Goal: Task Accomplishment & Management: Manage account settings

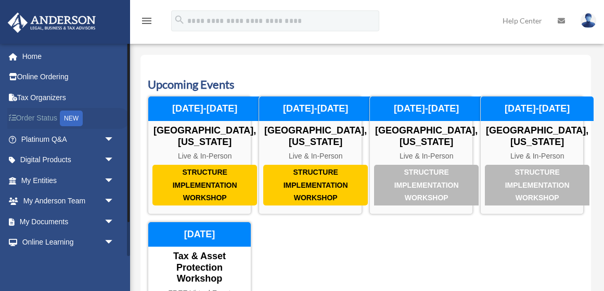
scroll to position [54, 0]
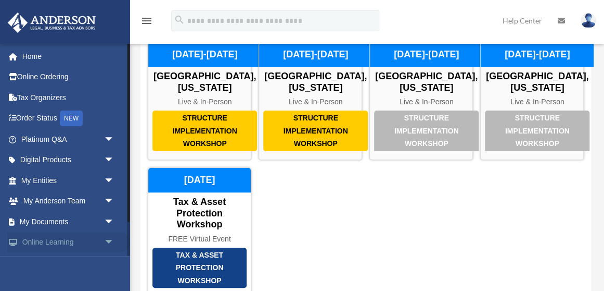
click at [111, 244] on span "arrow_drop_down" at bounding box center [114, 242] width 21 height 21
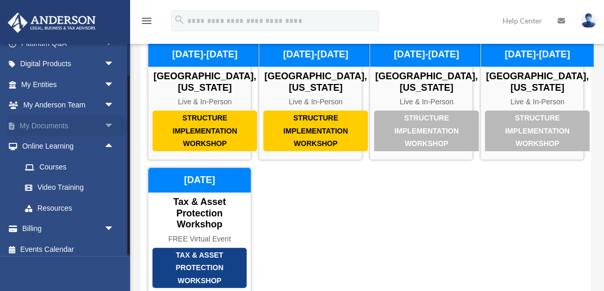
scroll to position [102, 0]
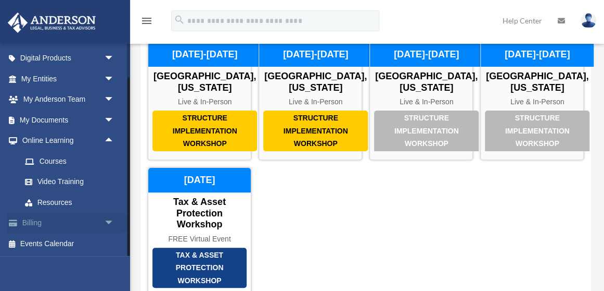
click at [41, 224] on link "Billing arrow_drop_down" at bounding box center [68, 222] width 123 height 21
click at [107, 224] on span "arrow_drop_down" at bounding box center [114, 222] width 21 height 21
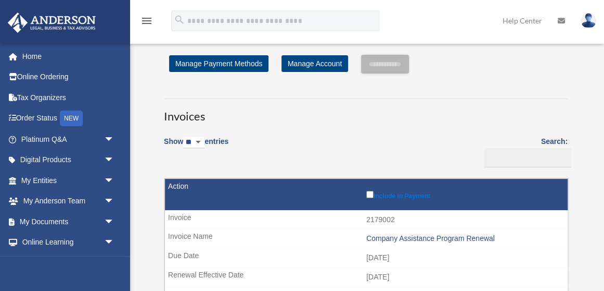
click at [183, 136] on select "** ** ** ***" at bounding box center [193, 142] width 21 height 12
click option "**" at bounding box center [0, 0] width 0 height 0
click at [223, 142] on label "Show ** ** ** *** entries" at bounding box center [196, 147] width 65 height 24
click at [205, 142] on select "** ** ** ***" at bounding box center [193, 142] width 21 height 12
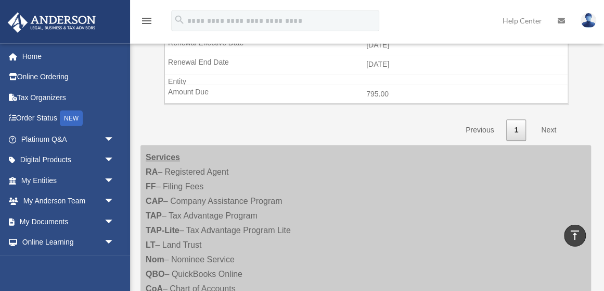
scroll to position [217, 0]
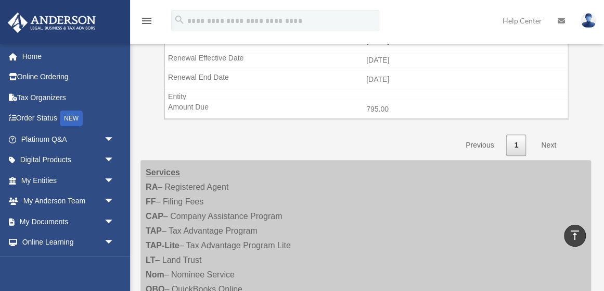
click at [481, 143] on link "Previous" at bounding box center [480, 144] width 44 height 21
click at [483, 140] on link "Previous" at bounding box center [480, 144] width 44 height 21
click at [553, 140] on link "Next" at bounding box center [549, 144] width 31 height 21
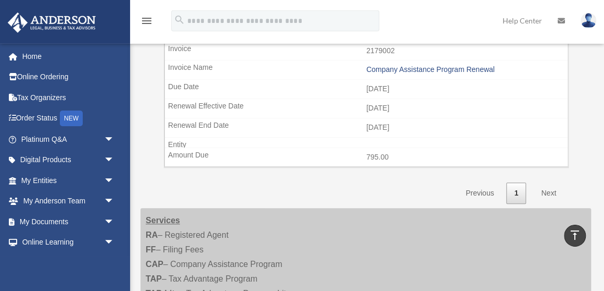
scroll to position [150, 0]
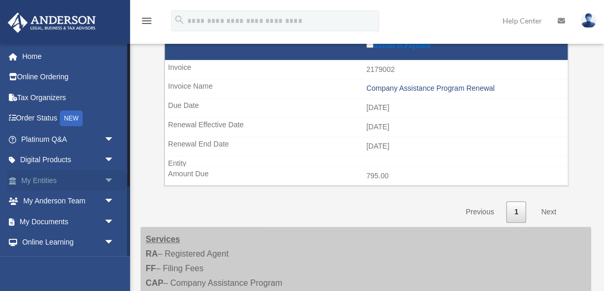
click at [108, 182] on span "arrow_drop_down" at bounding box center [114, 180] width 21 height 21
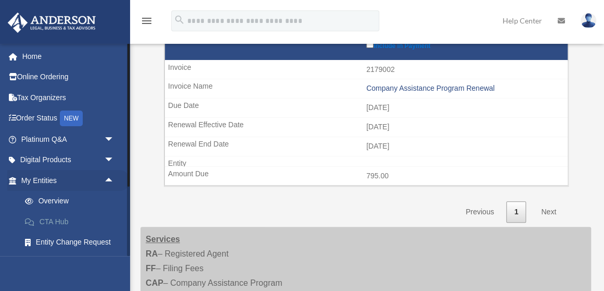
click at [60, 219] on link "CTA Hub" at bounding box center [73, 221] width 116 height 21
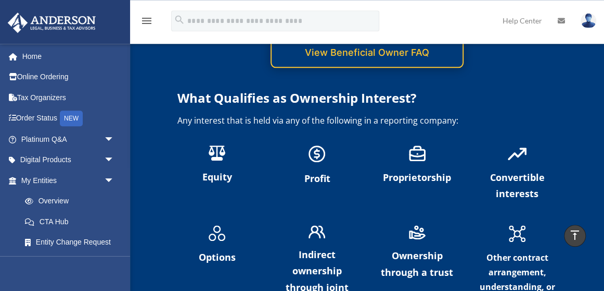
scroll to position [2274, 0]
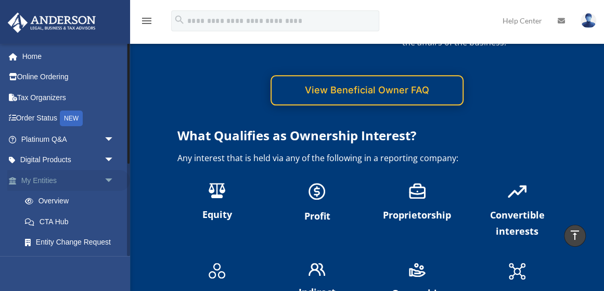
click at [111, 178] on span "arrow_drop_down" at bounding box center [114, 180] width 21 height 21
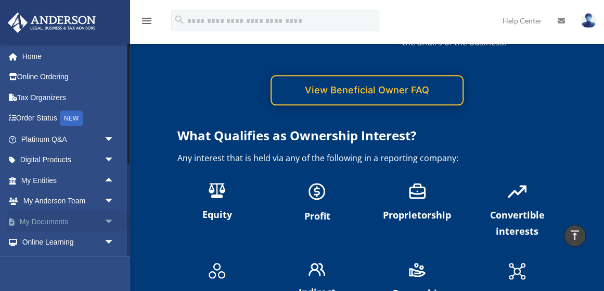
click at [62, 223] on link "My Documents arrow_drop_down" at bounding box center [68, 221] width 123 height 21
click at [110, 221] on span "arrow_drop_down" at bounding box center [114, 221] width 21 height 21
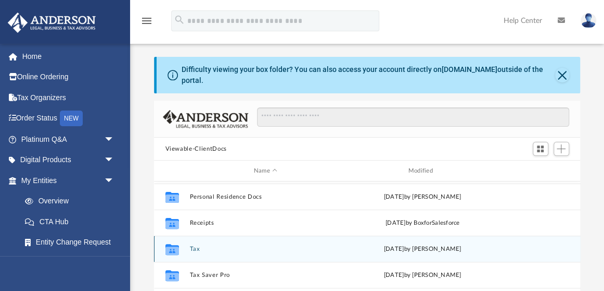
scroll to position [165, 0]
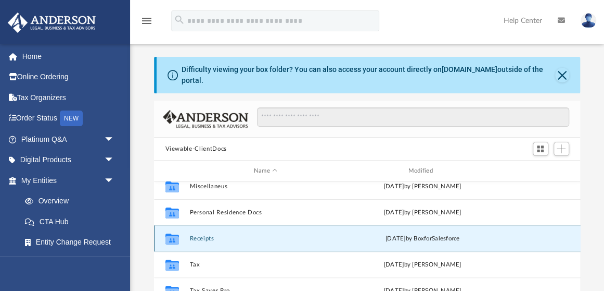
click at [200, 235] on button "Receipts" at bounding box center [266, 238] width 153 height 7
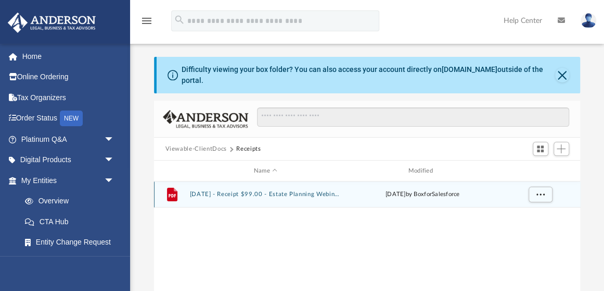
click at [169, 187] on icon "grid" at bounding box center [172, 194] width 10 height 14
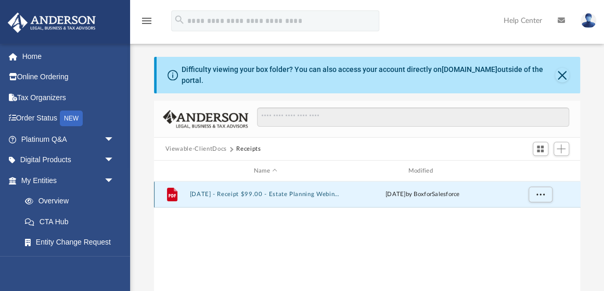
click at [197, 191] on button "2025.3.21 - Receipt $99.00 - Estate Planning Webinar 03.21.2025 Offer.pdf" at bounding box center [266, 194] width 153 height 7
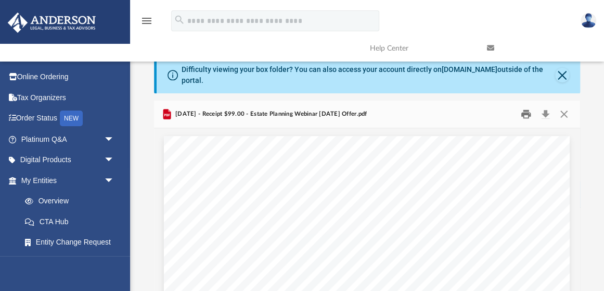
click at [526, 106] on button "Print" at bounding box center [526, 114] width 21 height 16
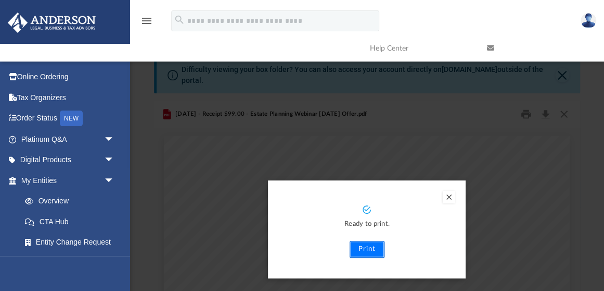
click at [372, 244] on button "Print" at bounding box center [367, 249] width 35 height 17
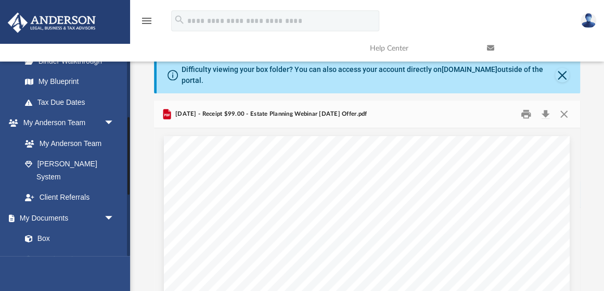
scroll to position [287, 0]
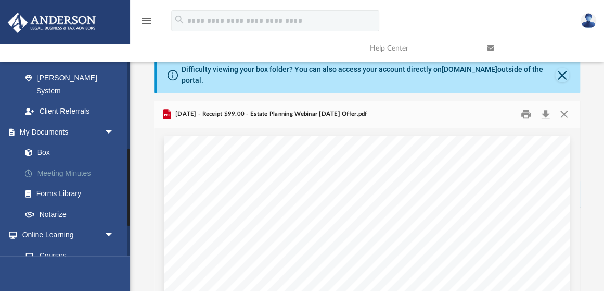
click at [44, 162] on link "Meeting Minutes" at bounding box center [73, 172] width 116 height 21
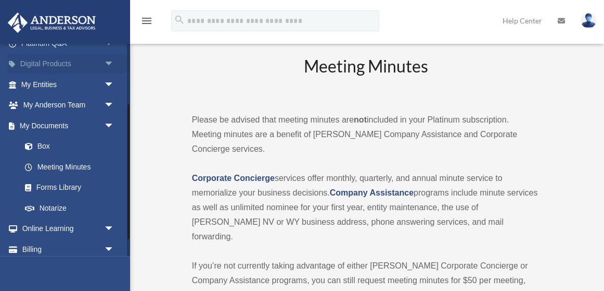
scroll to position [122, 0]
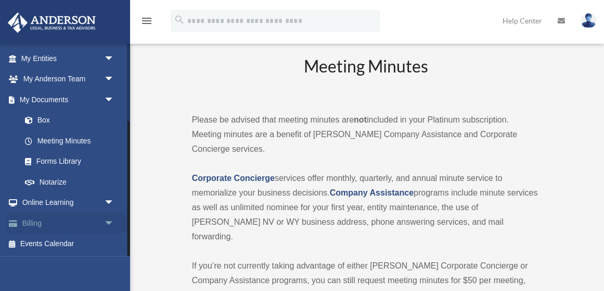
click at [112, 221] on span "arrow_drop_down" at bounding box center [114, 222] width 21 height 21
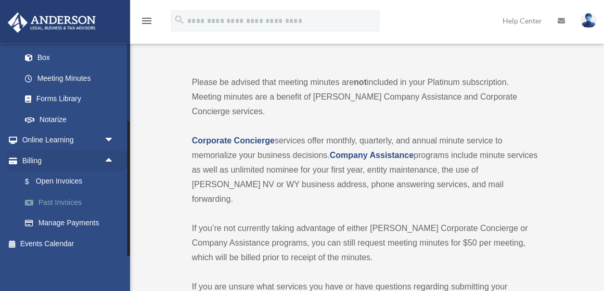
scroll to position [54, 0]
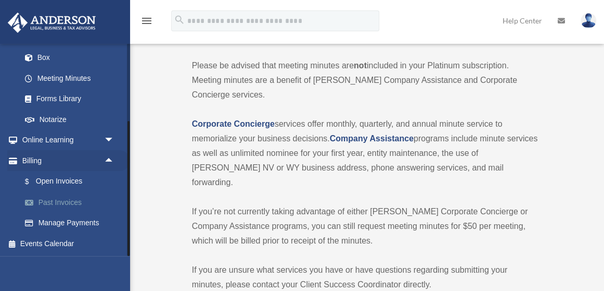
click at [47, 202] on link "Past Invoices" at bounding box center [73, 202] width 116 height 21
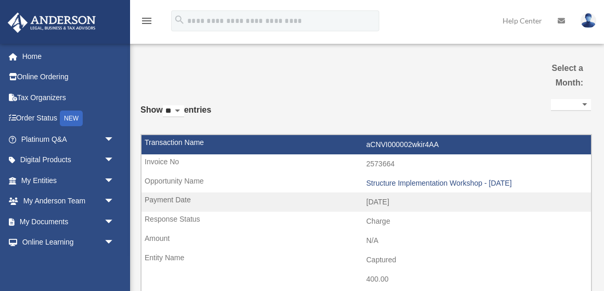
select select
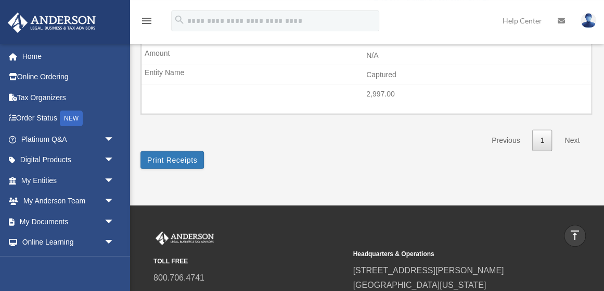
scroll to position [1245, 0]
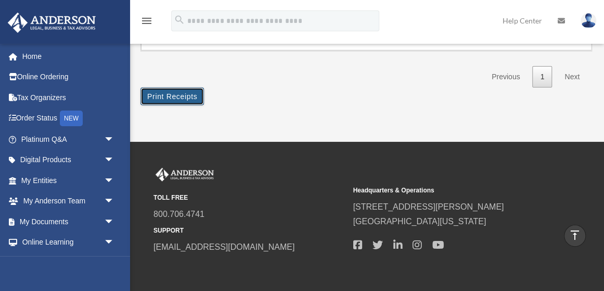
click at [163, 87] on button "Print Receipts" at bounding box center [173, 96] width 64 height 18
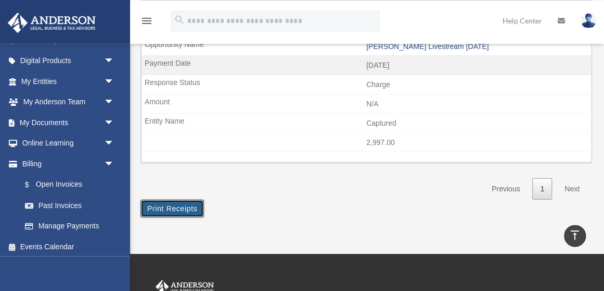
scroll to position [1061, 0]
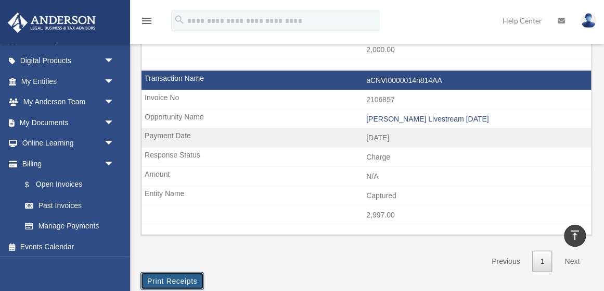
click at [181, 272] on button "Print Receipts" at bounding box center [173, 281] width 64 height 18
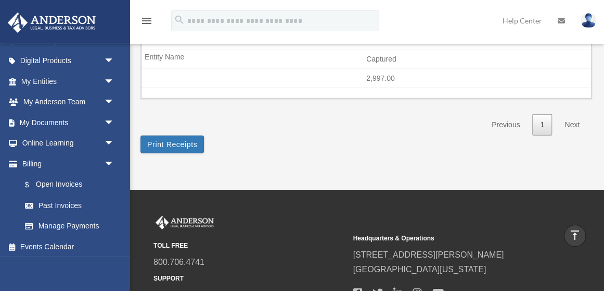
scroll to position [1115, 0]
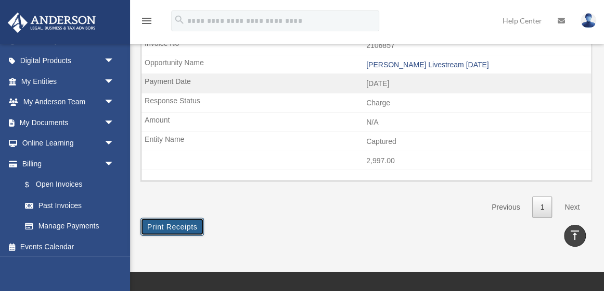
click at [185, 218] on button "Print Receipts" at bounding box center [173, 227] width 64 height 18
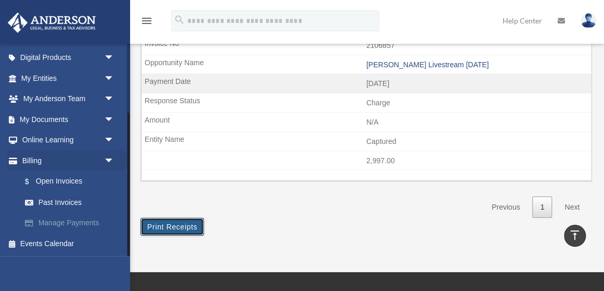
scroll to position [1278, 0]
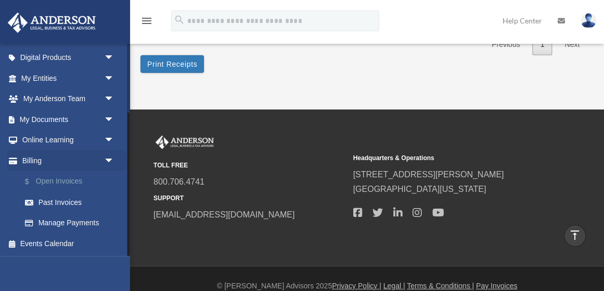
click at [70, 183] on link "$ Open Invoices" at bounding box center [73, 181] width 116 height 21
click at [56, 181] on link "$ Open Invoices" at bounding box center [73, 181] width 116 height 21
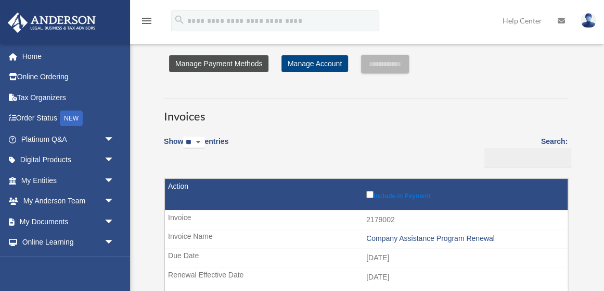
click at [229, 65] on link "Manage Payment Methods" at bounding box center [218, 63] width 99 height 17
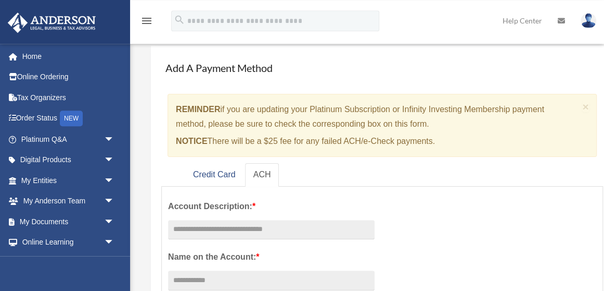
scroll to position [54, 0]
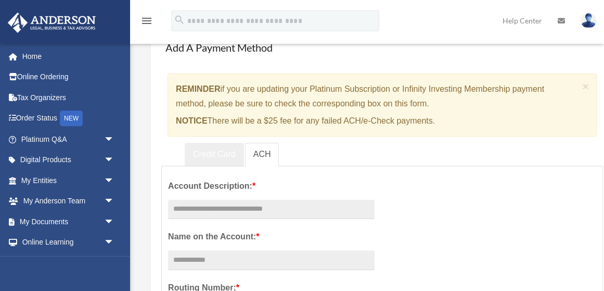
click at [222, 158] on link "Credit Card" at bounding box center [214, 154] width 59 height 23
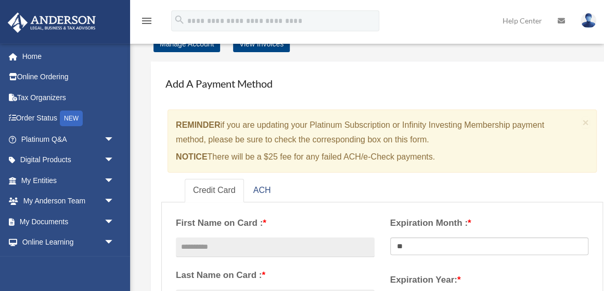
scroll to position [0, 0]
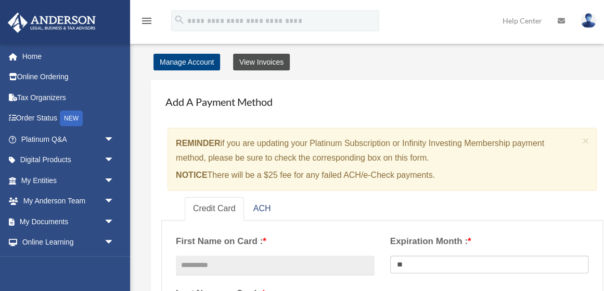
click at [272, 65] on link "View Invoices" at bounding box center [261, 62] width 57 height 17
